Goal: Complete application form

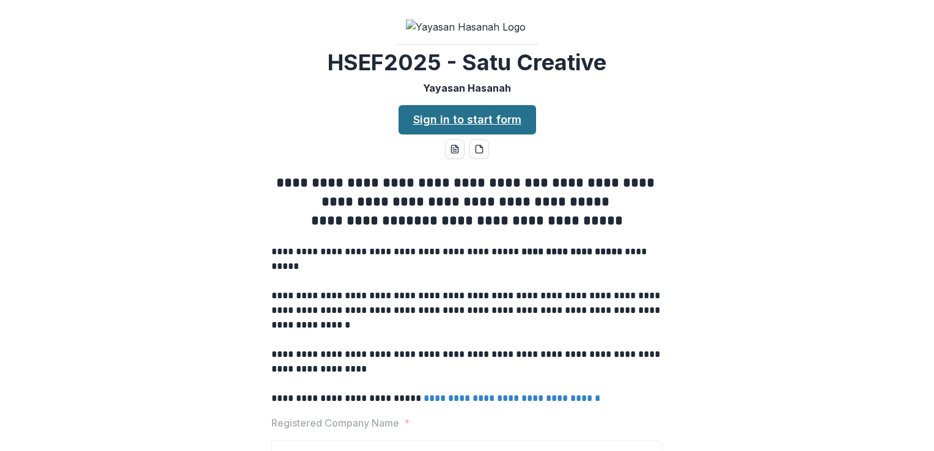
click at [451, 135] on link "Sign in to start form" at bounding box center [468, 119] width 138 height 29
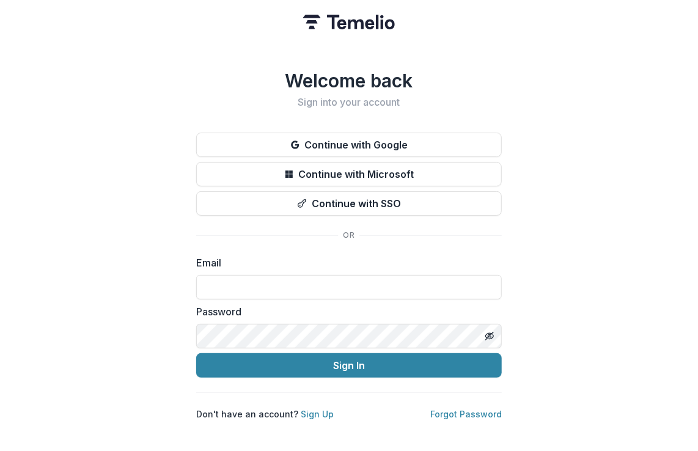
click at [651, 148] on div "Welcome back Sign into your account Continue with Google Continue with Microsof…" at bounding box center [349, 225] width 698 height 451
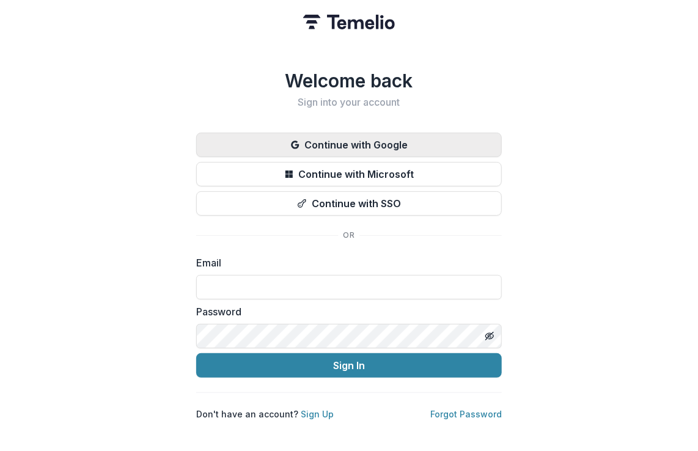
click at [391, 141] on button "Continue with Google" at bounding box center [349, 145] width 306 height 24
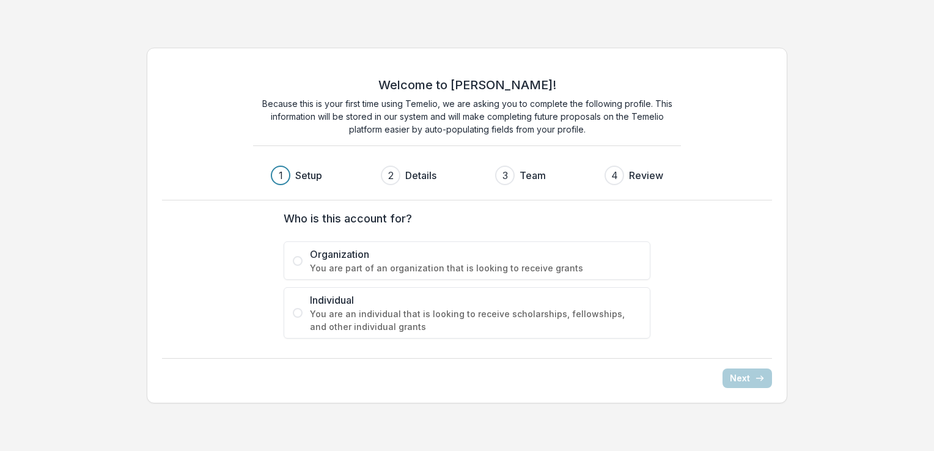
click at [300, 264] on span at bounding box center [298, 261] width 10 height 10
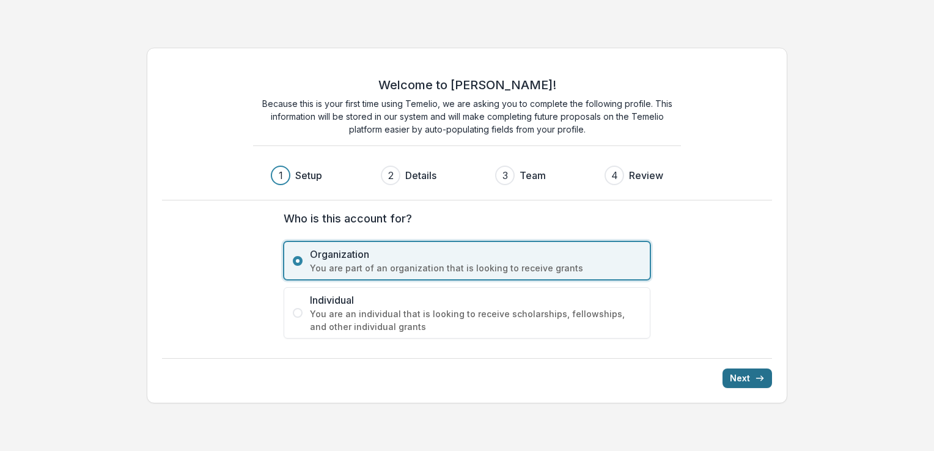
click at [698, 383] on button "Next" at bounding box center [748, 379] width 50 height 20
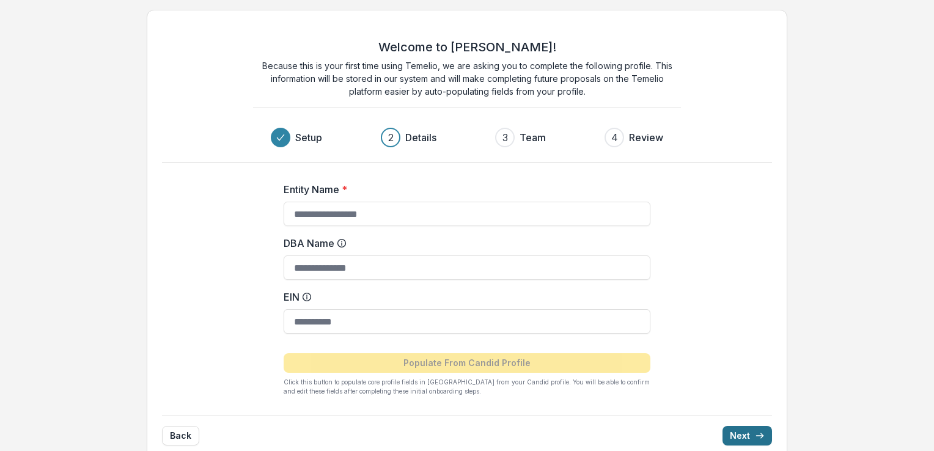
click at [698, 434] on icon "submit" at bounding box center [760, 436] width 10 height 10
click at [698, 323] on div "Welcome to [PERSON_NAME]! Because this is your first time using Temelio, we are…" at bounding box center [467, 235] width 934 height 471
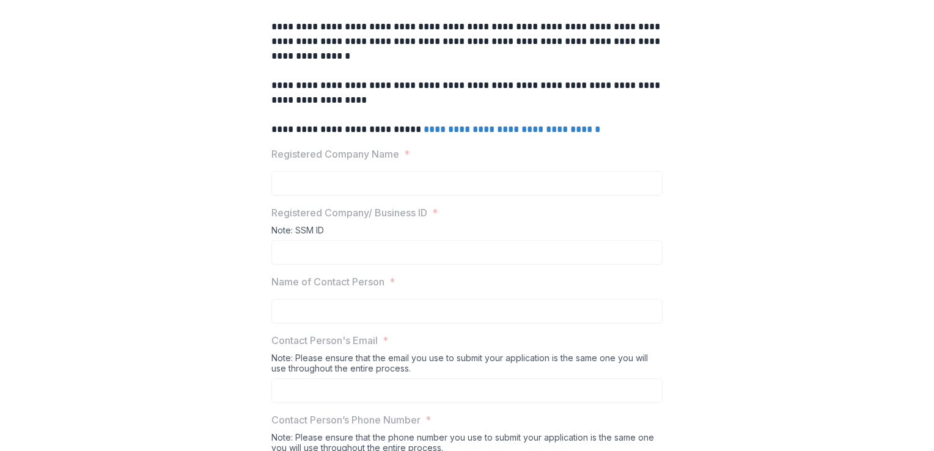
scroll to position [318, 0]
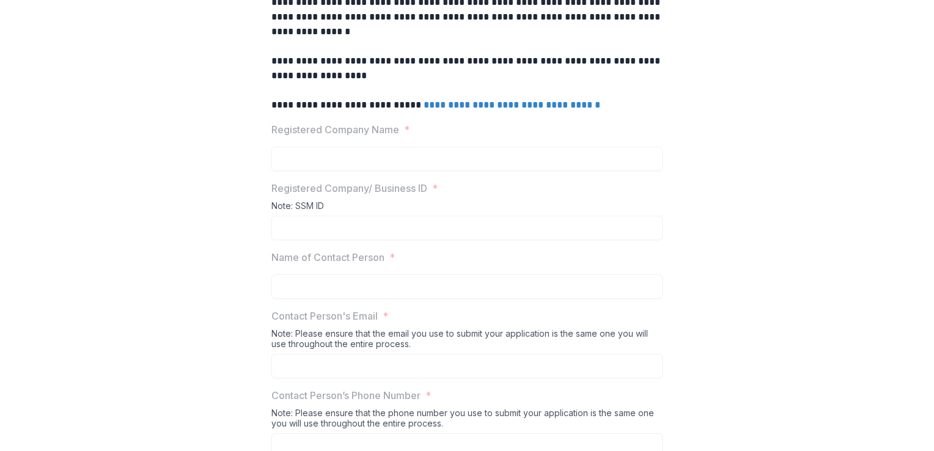
click at [477, 109] on link "**********" at bounding box center [512, 104] width 177 height 9
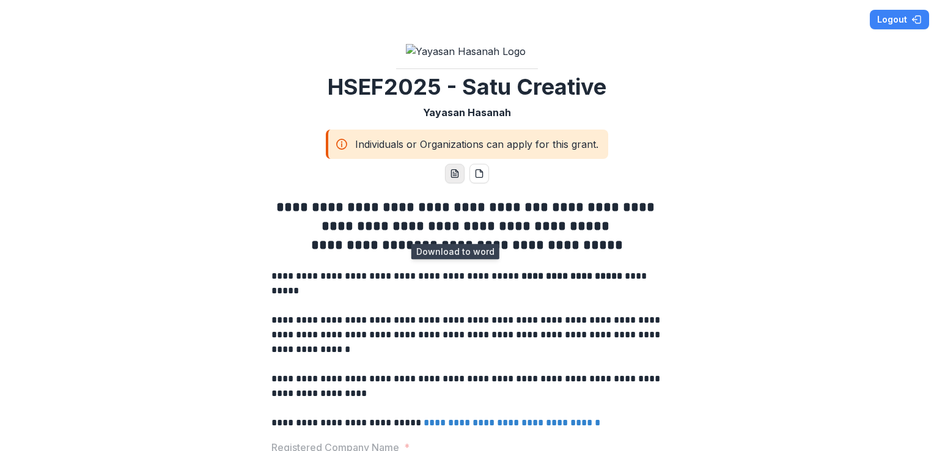
click at [452, 179] on icon "word-download" at bounding box center [455, 174] width 10 height 10
